Goal: Transaction & Acquisition: Purchase product/service

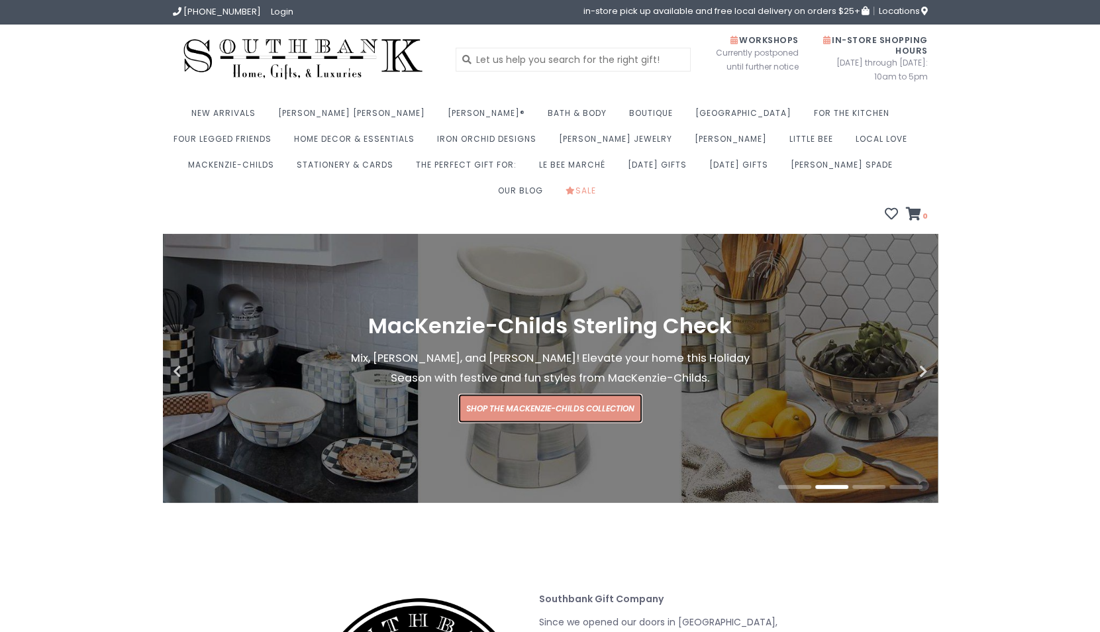
click at [568, 394] on link "Shop the MacKenzie-Childs Collection" at bounding box center [550, 408] width 184 height 29
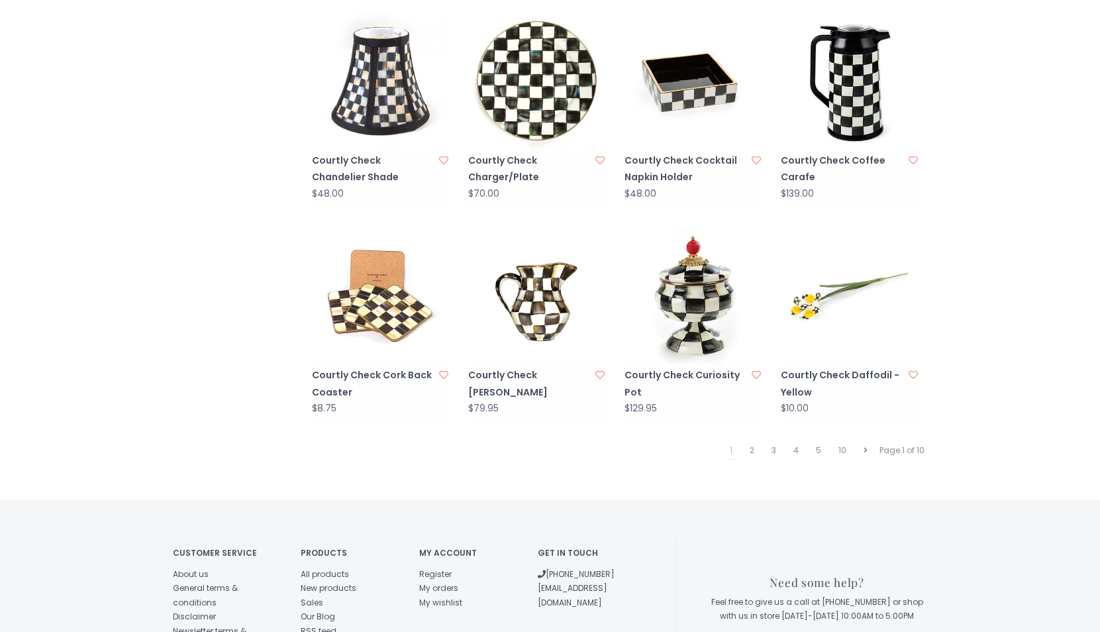
scroll to position [1192, 0]
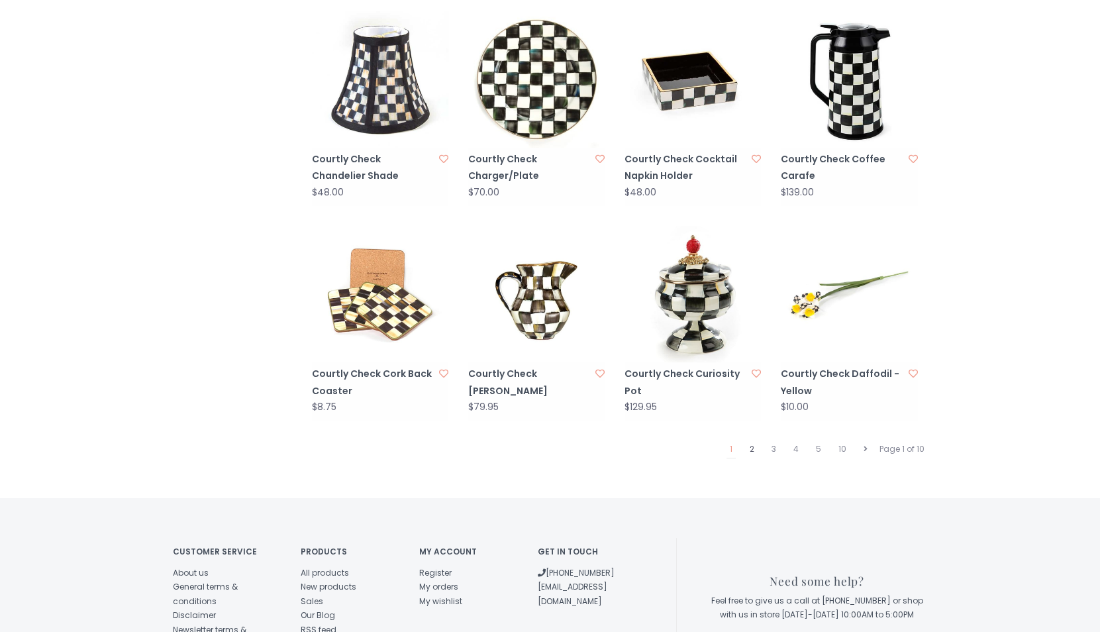
click at [751, 440] on link "2" at bounding box center [751, 448] width 11 height 17
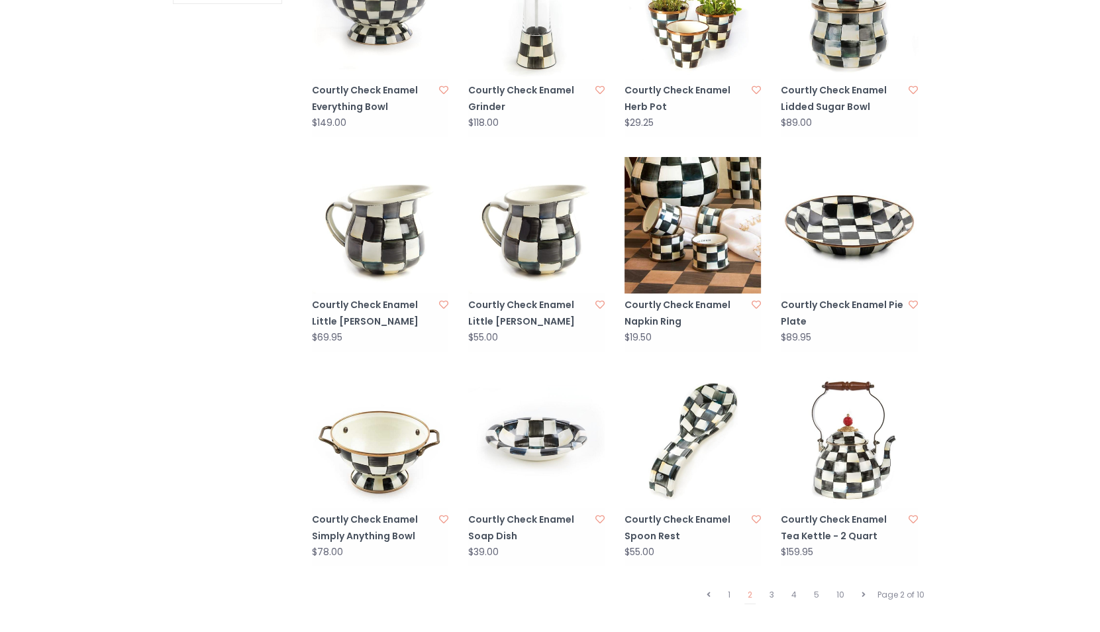
scroll to position [1059, 0]
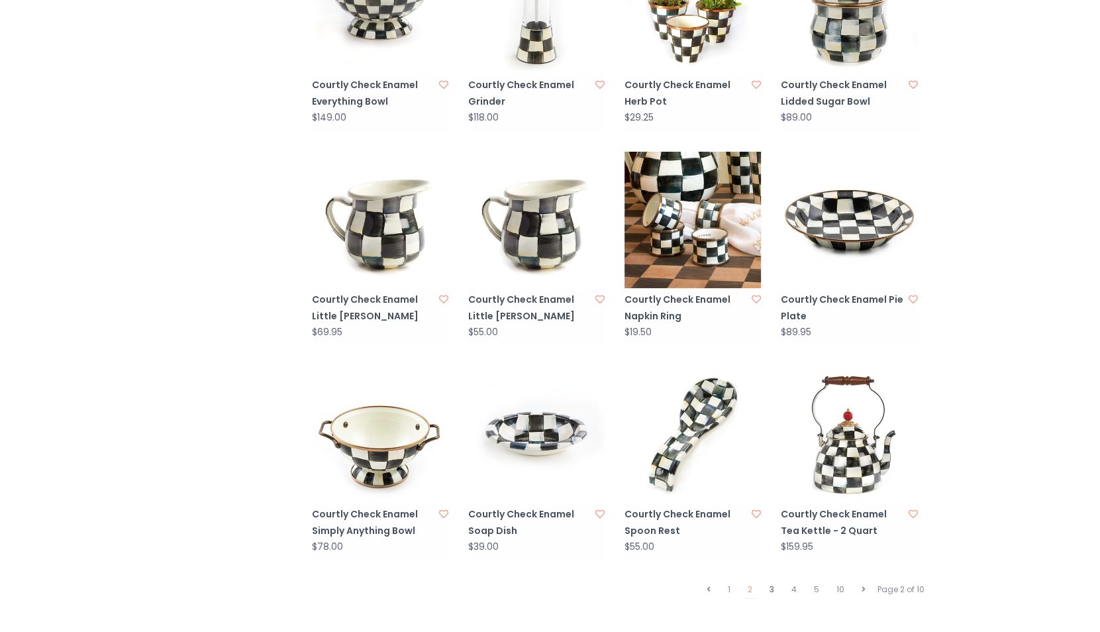
click at [771, 581] on link "3" at bounding box center [771, 589] width 11 height 17
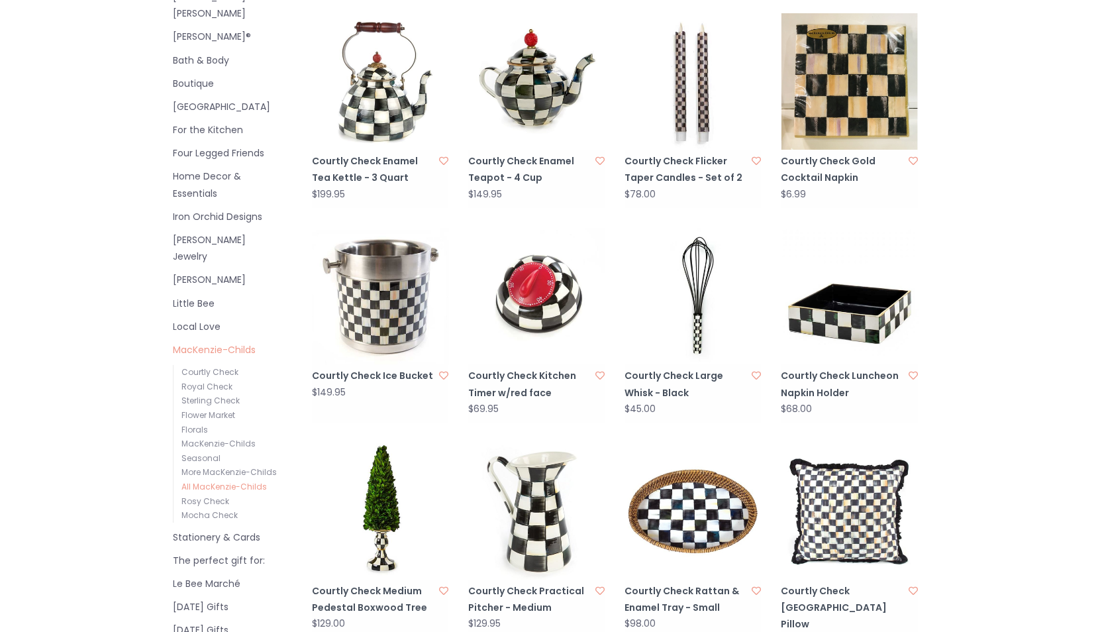
scroll to position [397, 0]
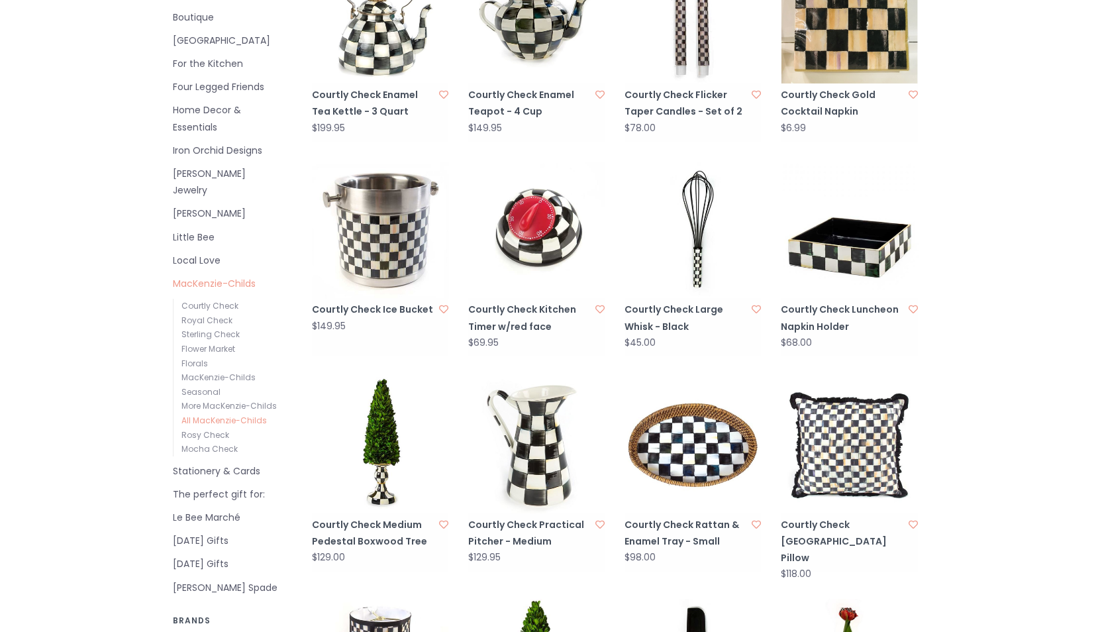
click at [477, 548] on div "Courtly Check Enamel Tea Kettle - 3 Quart $199.95 Courtly Check Enamel Teapot -…" at bounding box center [615, 595] width 626 height 1296
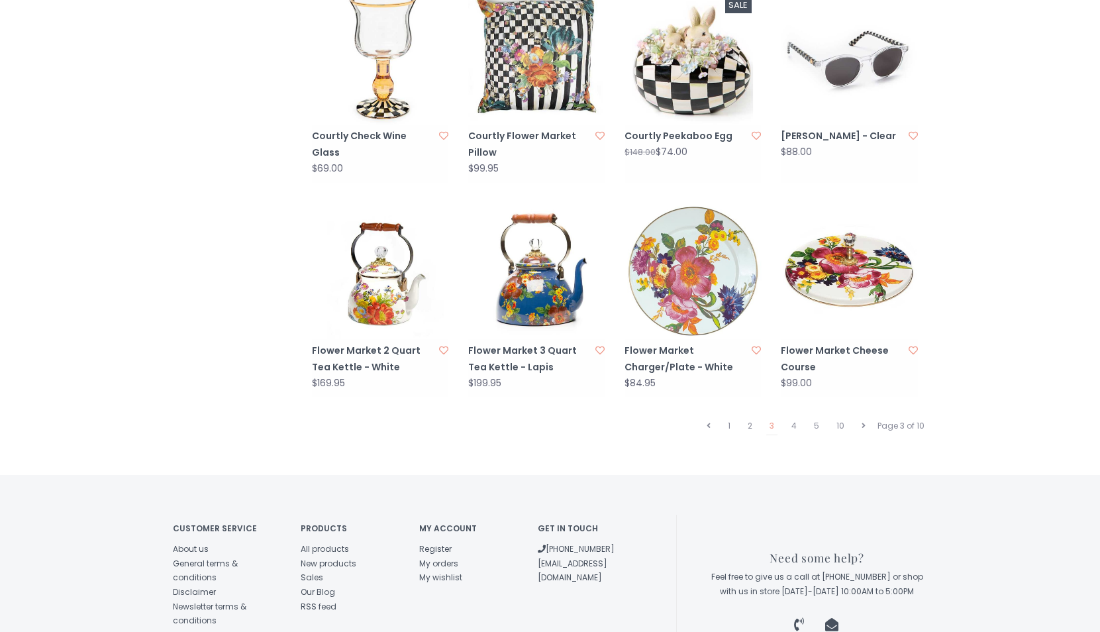
scroll to position [1317, 0]
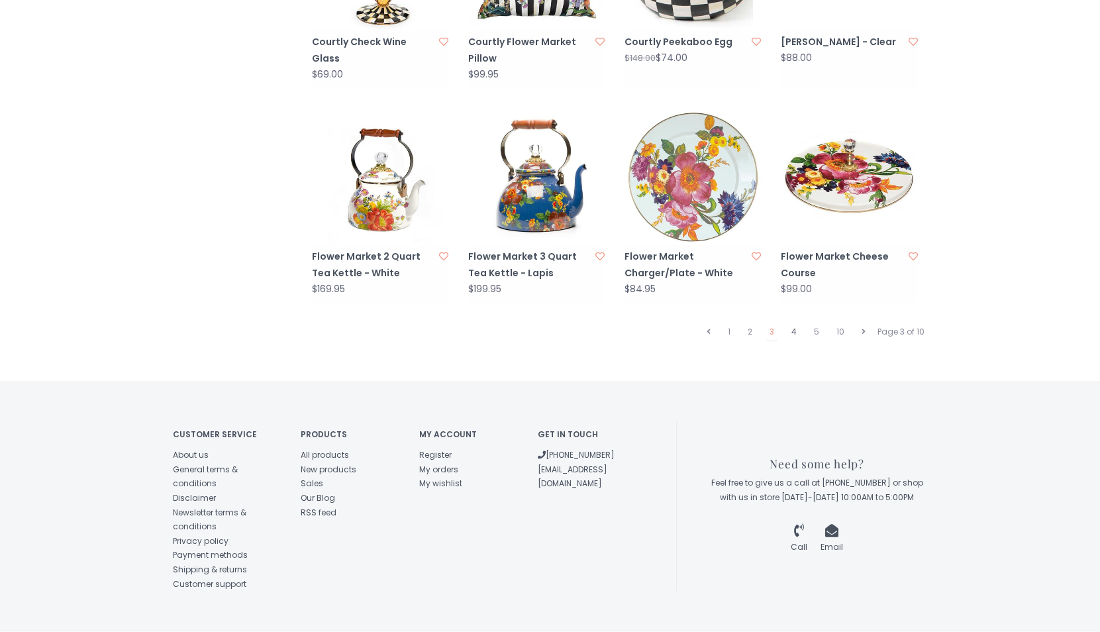
click at [797, 323] on link "4" at bounding box center [794, 331] width 12 height 17
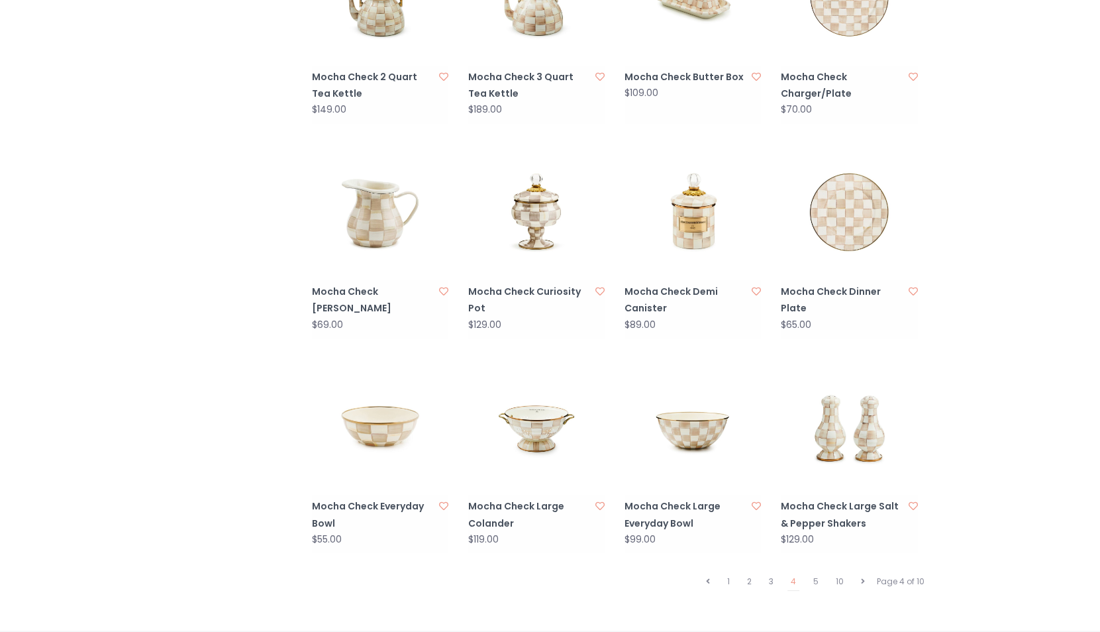
scroll to position [1258, 0]
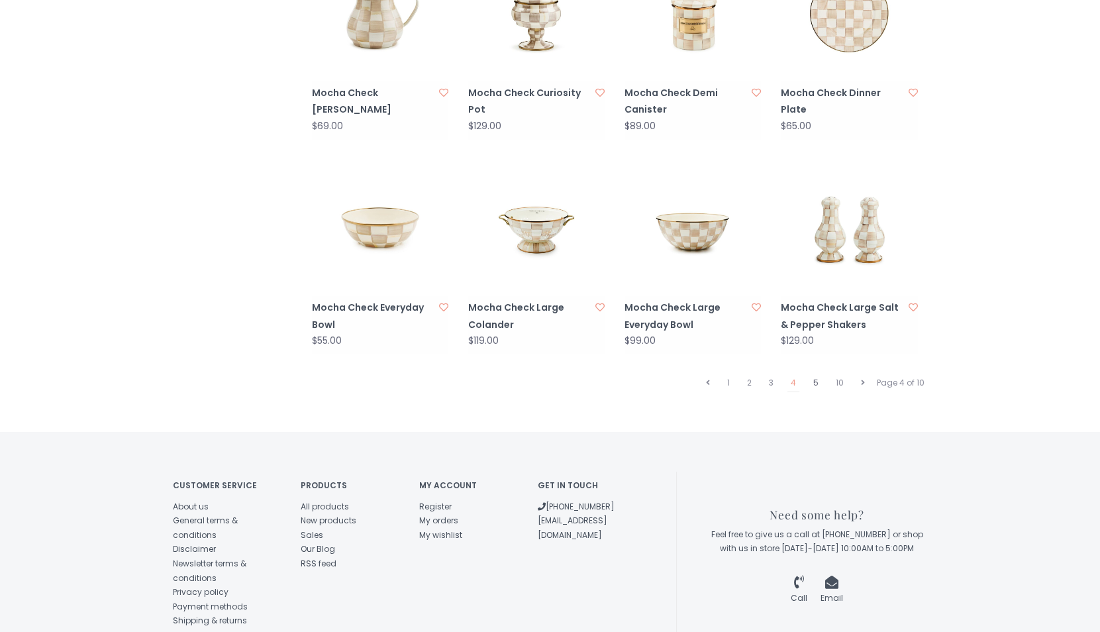
click at [813, 374] on link "5" at bounding box center [816, 382] width 12 height 17
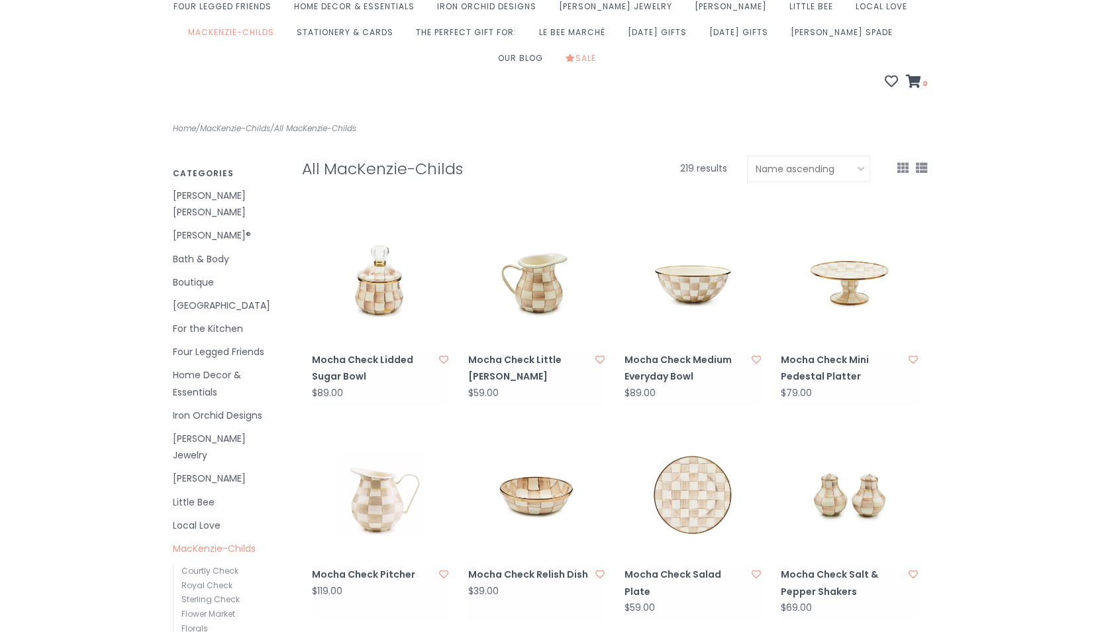
scroll to position [199, 0]
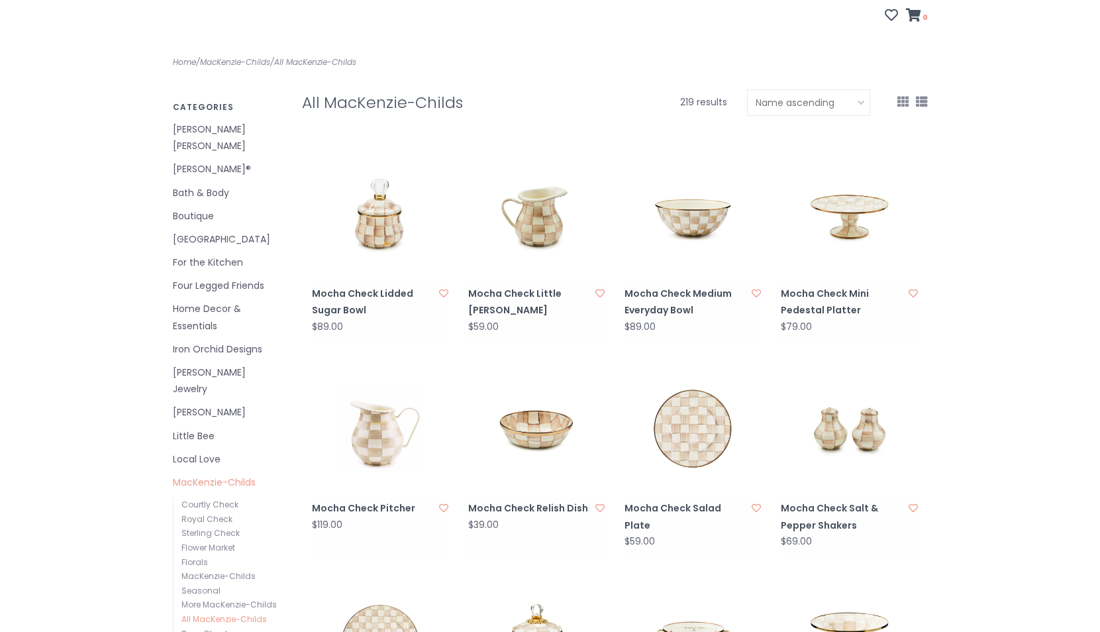
click at [350, 504] on div "Mocha Check Pitcher $119.00" at bounding box center [380, 526] width 136 height 58
click at [673, 418] on img at bounding box center [692, 428] width 136 height 136
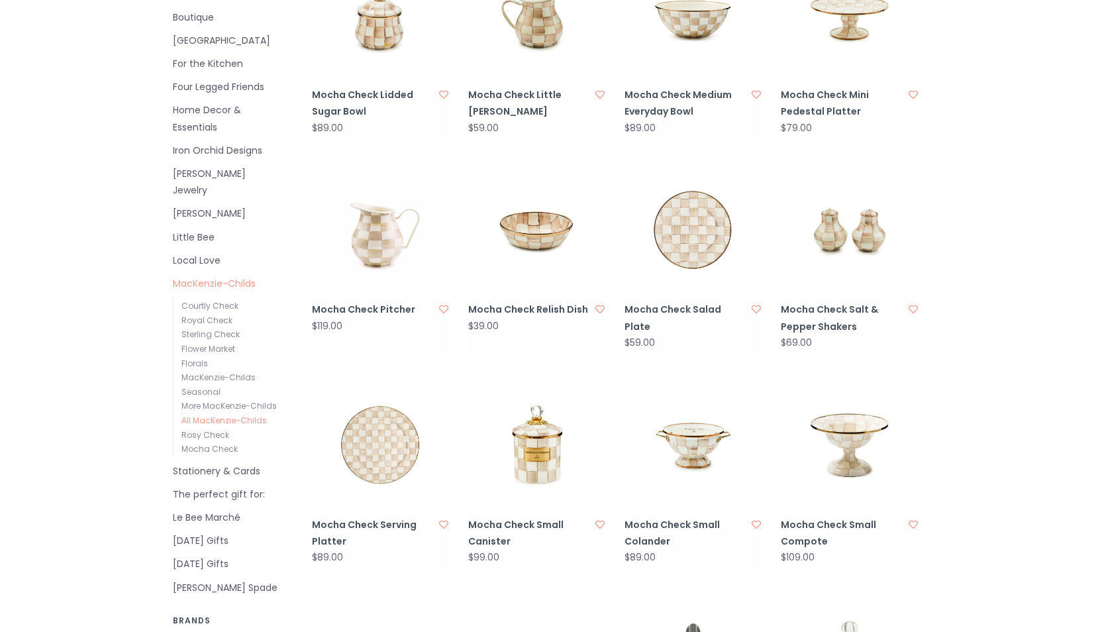
scroll to position [530, 0]
